Goal: Check status: Check status

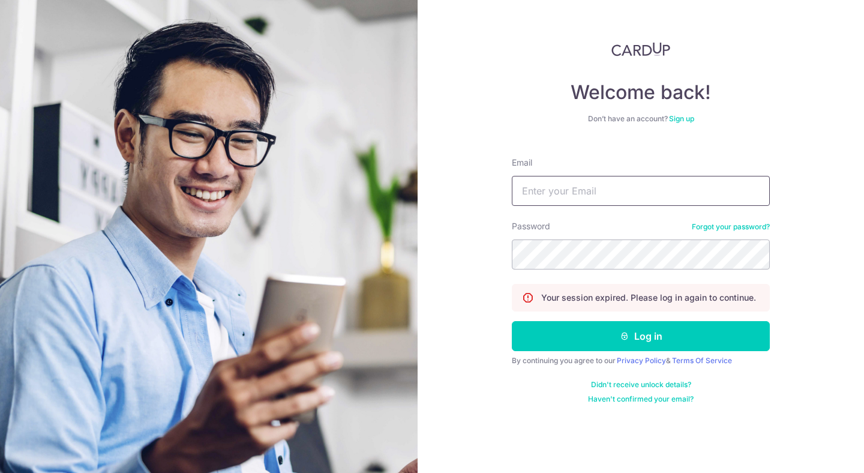
click at [619, 183] on input "Email" at bounding box center [641, 191] width 258 height 30
type input "[EMAIL_ADDRESS][DOMAIN_NAME]"
click at [512, 321] on button "Log in" at bounding box center [641, 336] width 258 height 30
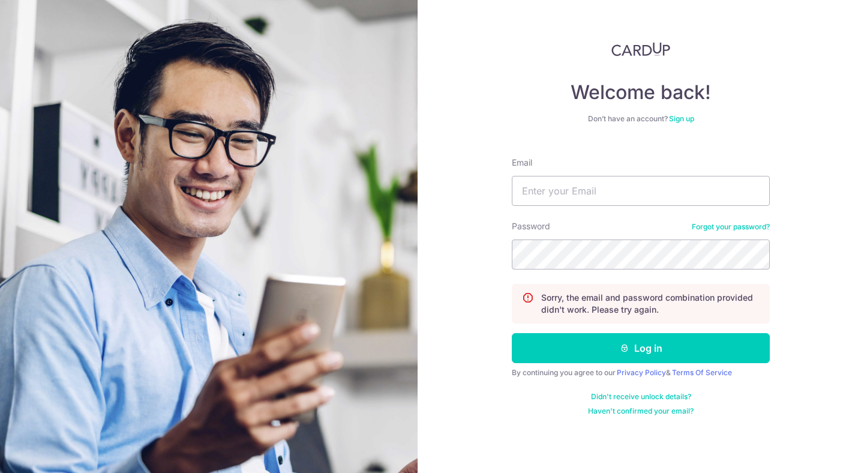
click at [599, 207] on form "Email Password Forgot your password? Sorry, the email and password combination …" at bounding box center [641, 282] width 258 height 268
click at [620, 191] on input "Email" at bounding box center [641, 191] width 258 height 30
type input "[EMAIL_ADDRESS][DOMAIN_NAME]"
click at [512, 333] on button "Log in" at bounding box center [641, 348] width 258 height 30
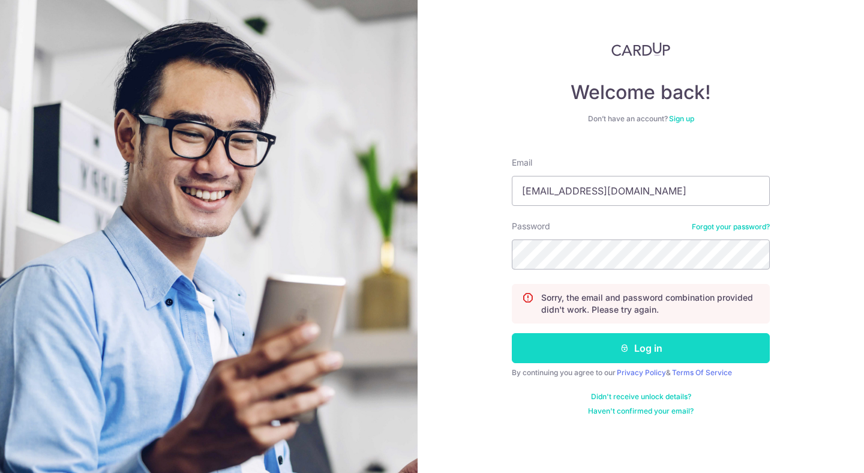
click at [656, 356] on button "Log in" at bounding box center [641, 348] width 258 height 30
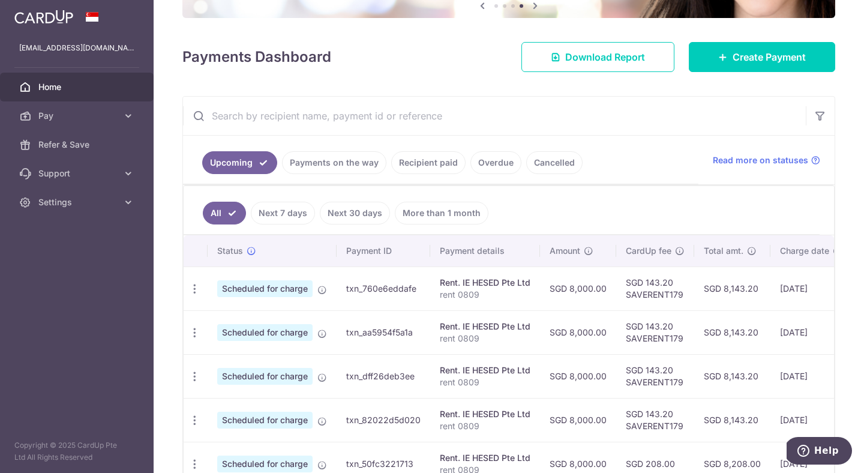
scroll to position [133, 0]
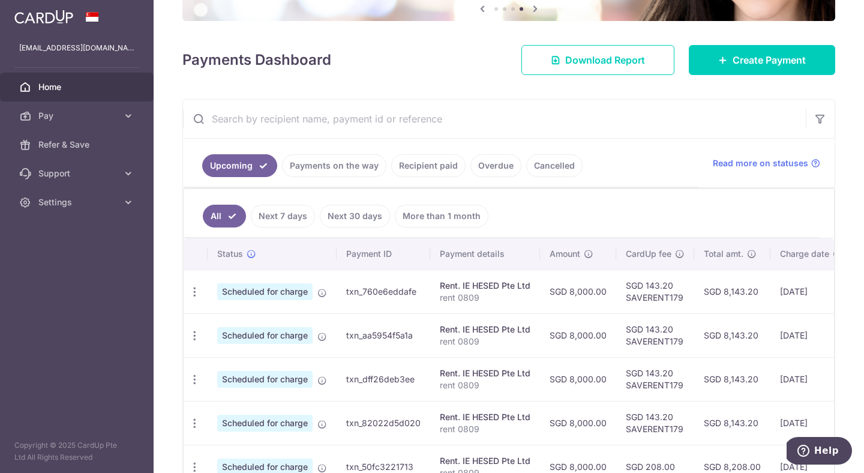
click at [555, 162] on link "Cancelled" at bounding box center [554, 165] width 56 height 23
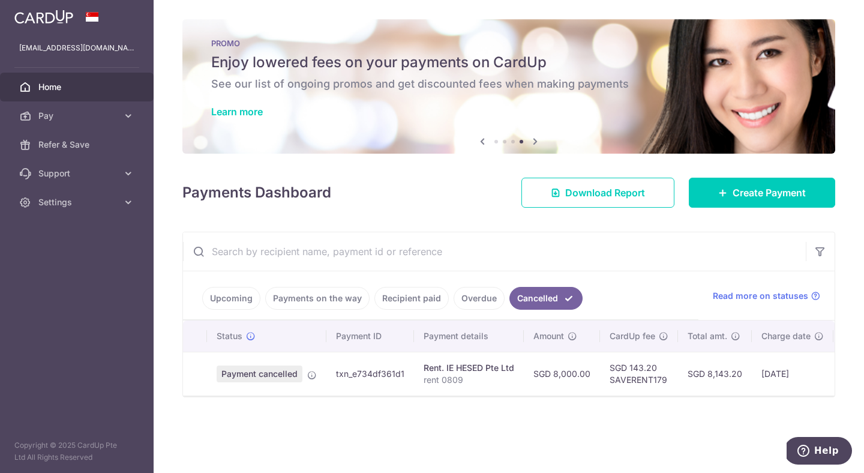
scroll to position [0, 0]
click at [472, 298] on link "Overdue" at bounding box center [479, 298] width 51 height 23
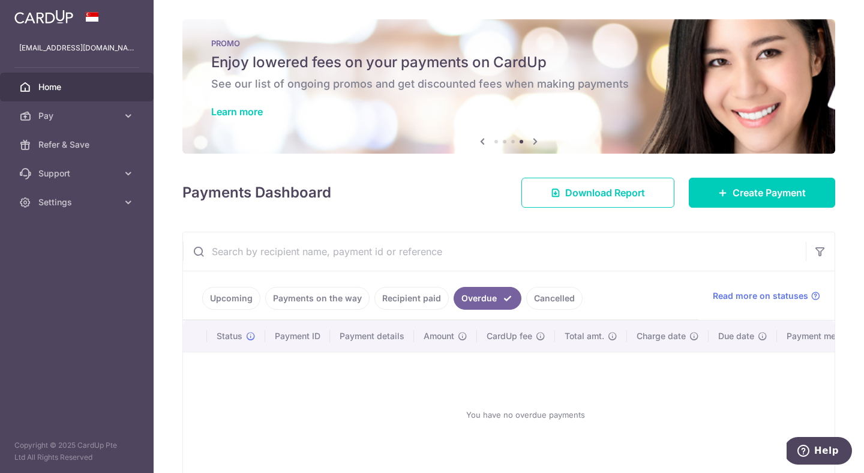
click at [532, 295] on link "Cancelled" at bounding box center [554, 298] width 56 height 23
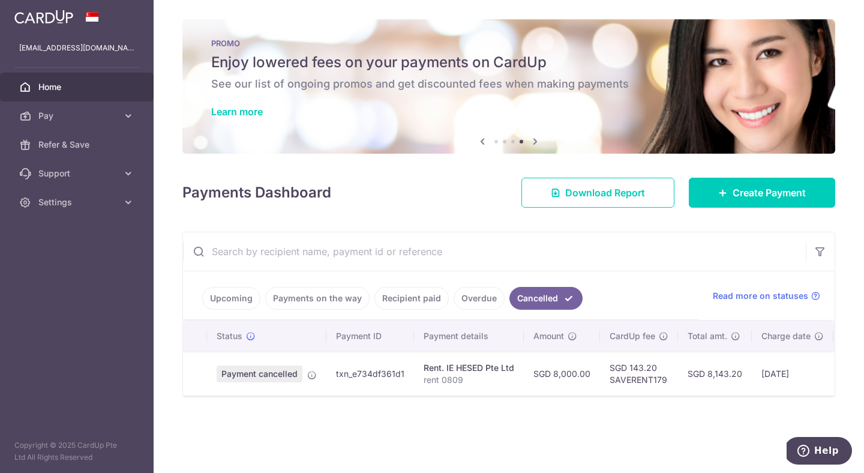
click at [418, 299] on link "Recipient paid" at bounding box center [411, 298] width 74 height 23
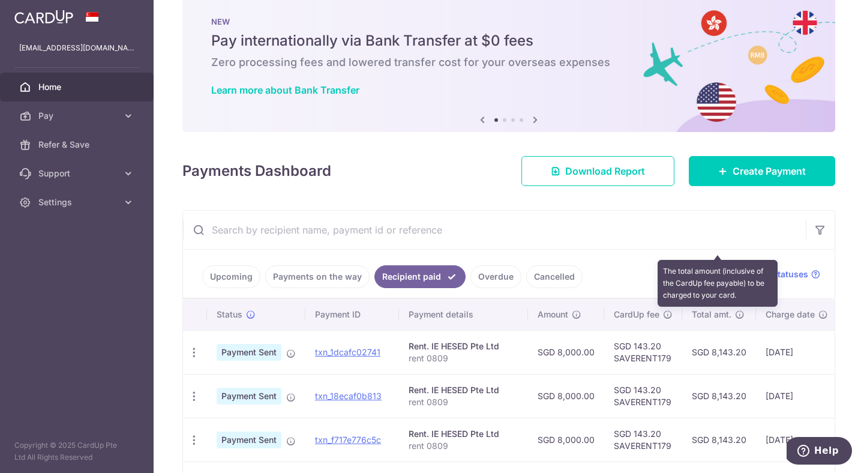
scroll to position [21, 0]
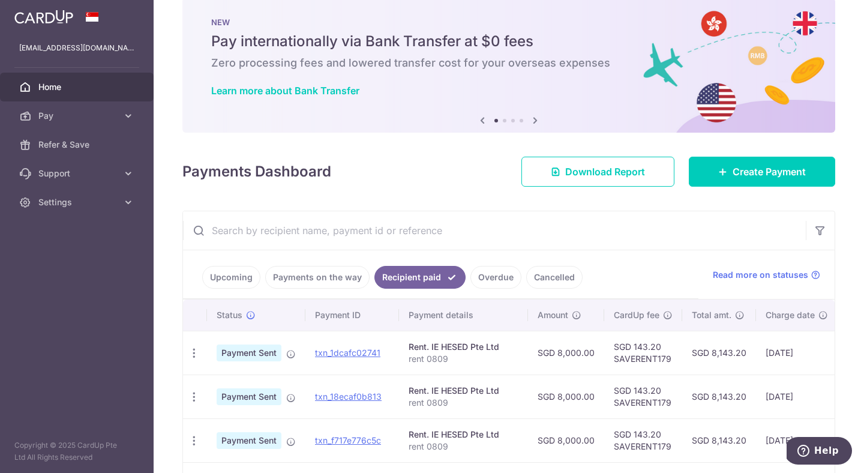
click at [251, 277] on link "Upcoming" at bounding box center [231, 277] width 58 height 23
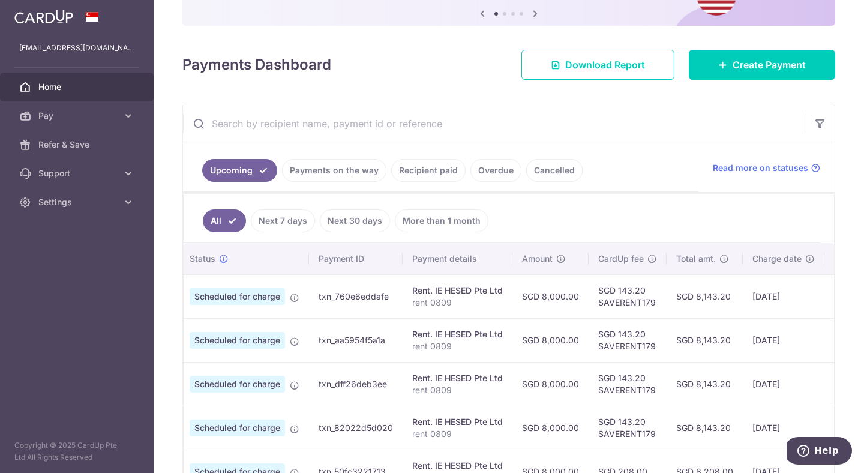
scroll to position [0, 0]
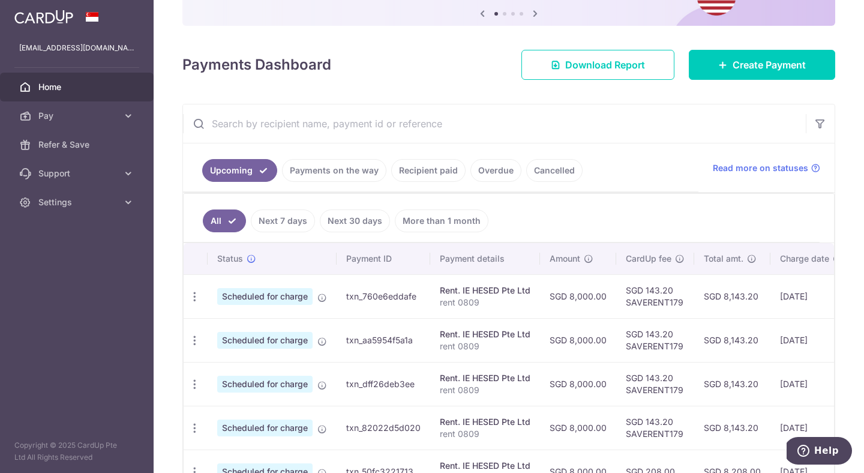
click at [537, 169] on link "Cancelled" at bounding box center [554, 170] width 56 height 23
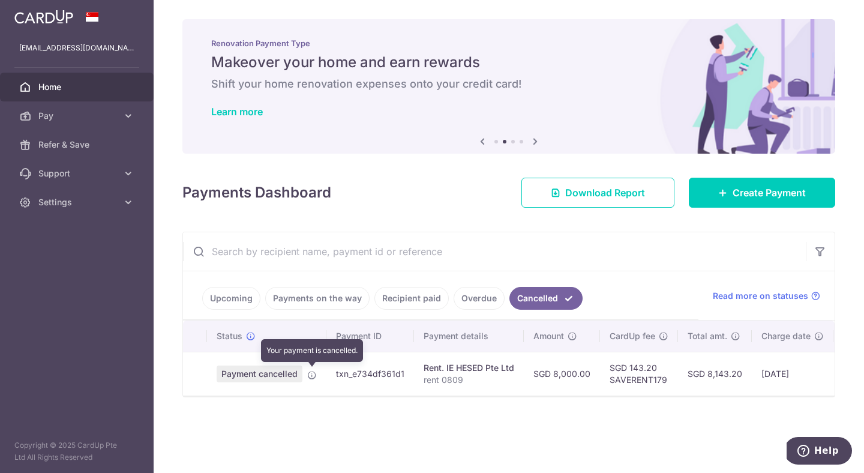
click at [310, 375] on icon at bounding box center [312, 375] width 10 height 10
click at [449, 299] on li "Overdue" at bounding box center [477, 298] width 56 height 23
click at [334, 296] on link "Payments on the way" at bounding box center [317, 298] width 104 height 23
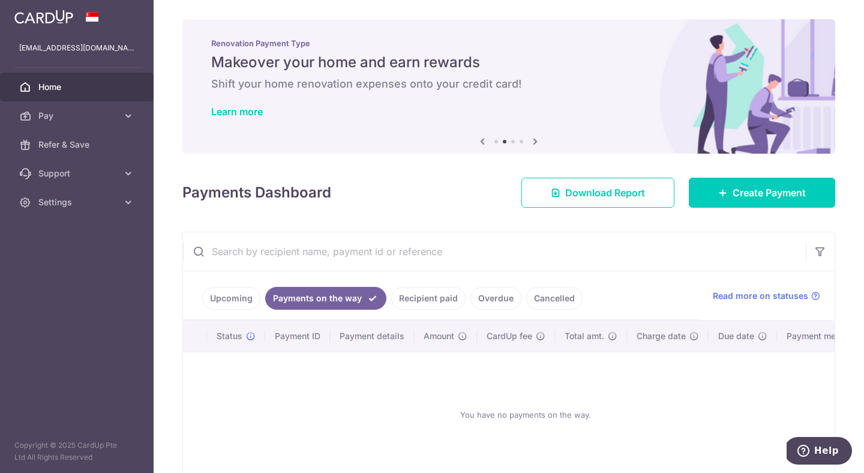
click at [241, 303] on link "Upcoming" at bounding box center [231, 298] width 58 height 23
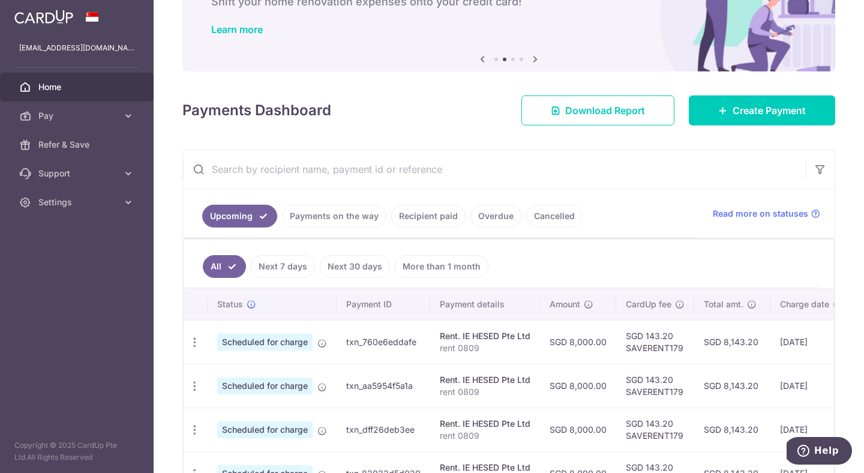
scroll to position [83, 0]
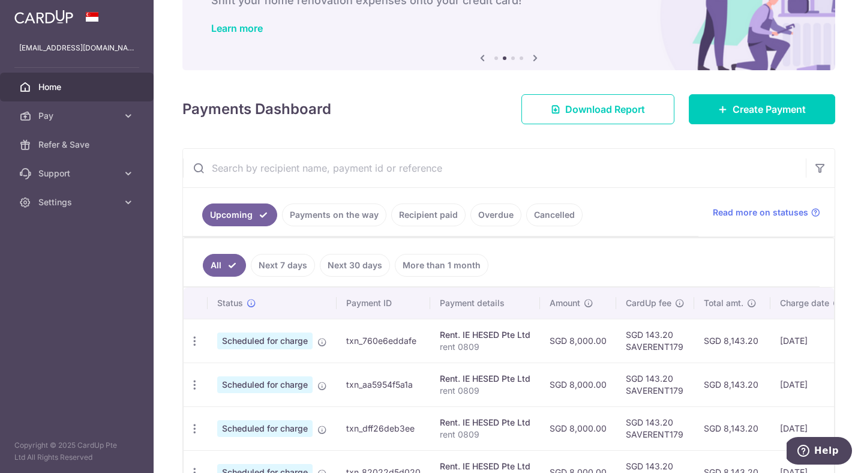
click at [436, 212] on link "Recipient paid" at bounding box center [428, 214] width 74 height 23
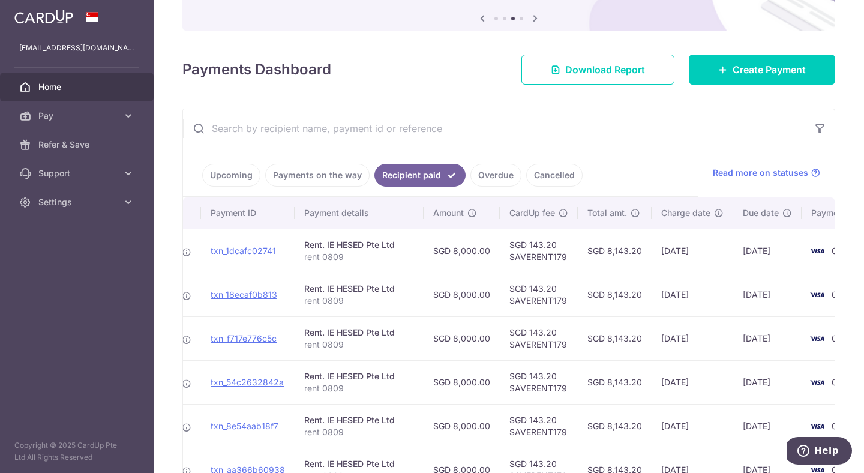
scroll to position [0, 0]
